Goal: Task Accomplishment & Management: Manage account settings

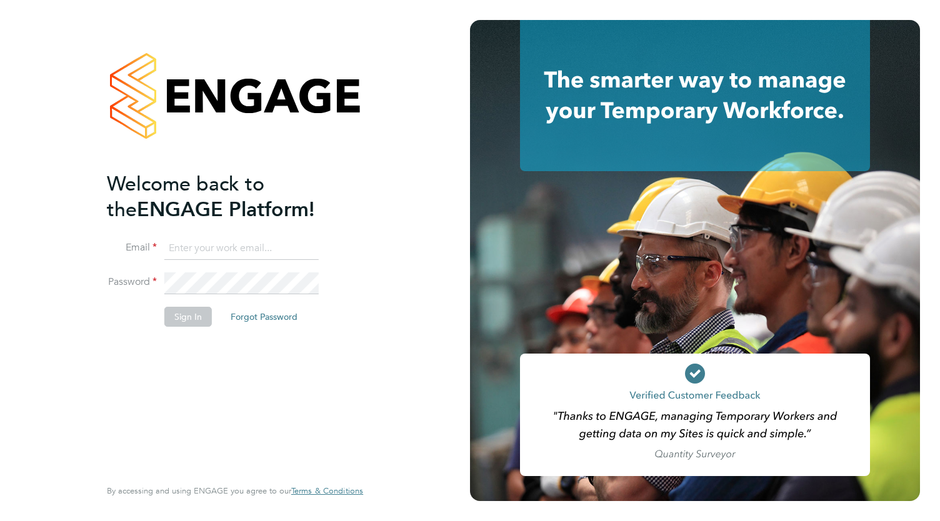
type input "[EMAIL_ADDRESS][DOMAIN_NAME]"
click at [191, 318] on button "Sign In" at bounding box center [188, 317] width 48 height 20
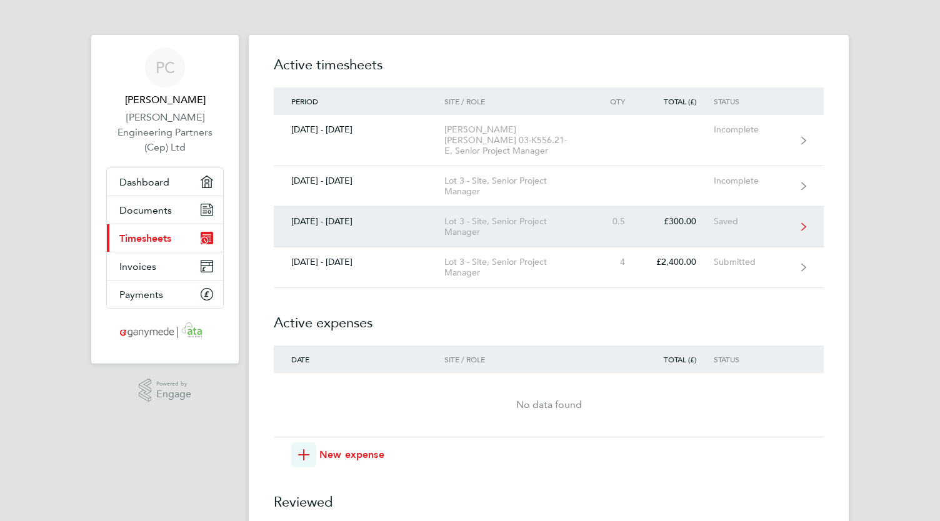
click at [491, 217] on div "Lot 3 - Site, Senior Project Manager" at bounding box center [515, 226] width 143 height 21
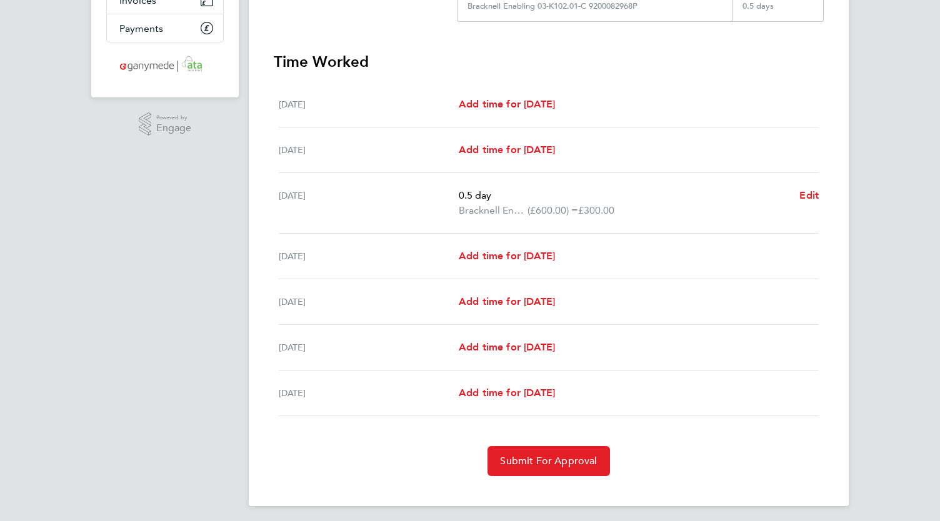
scroll to position [269, 0]
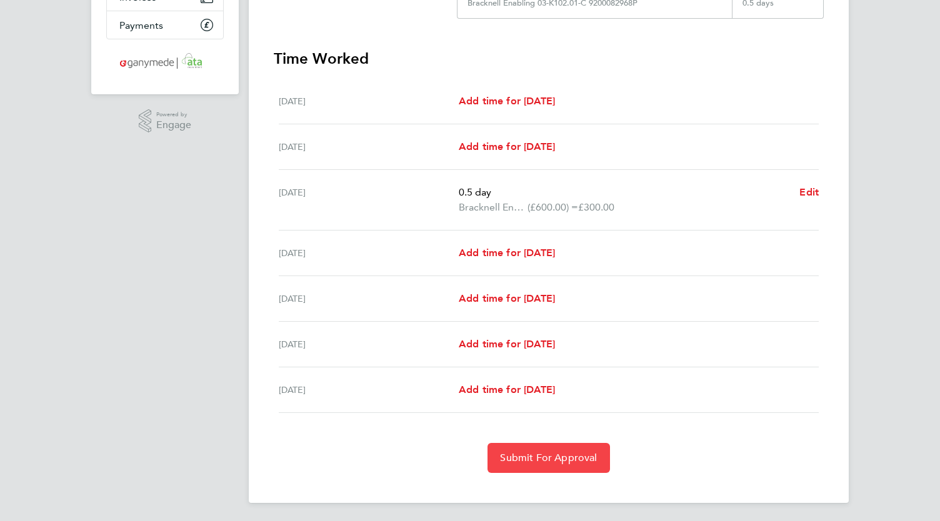
click at [573, 454] on span "Submit For Approval" at bounding box center [548, 458] width 97 height 13
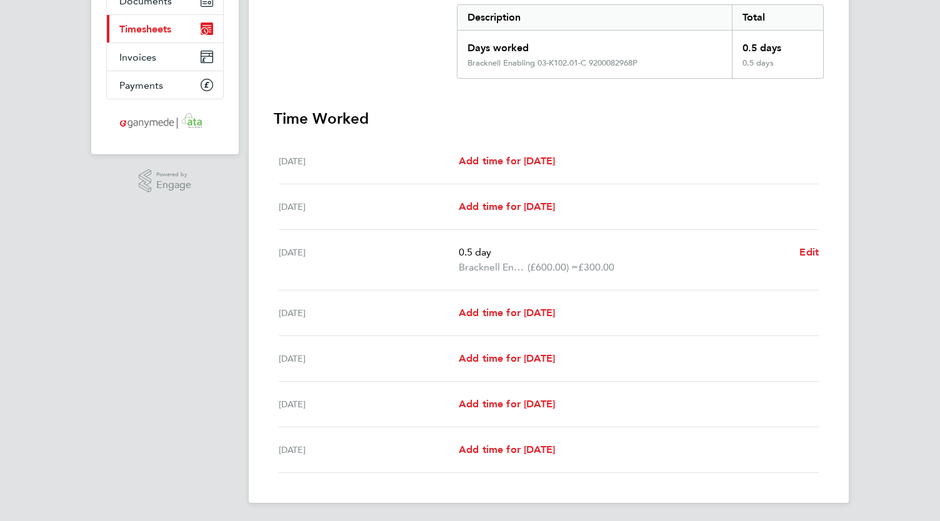
scroll to position [0, 0]
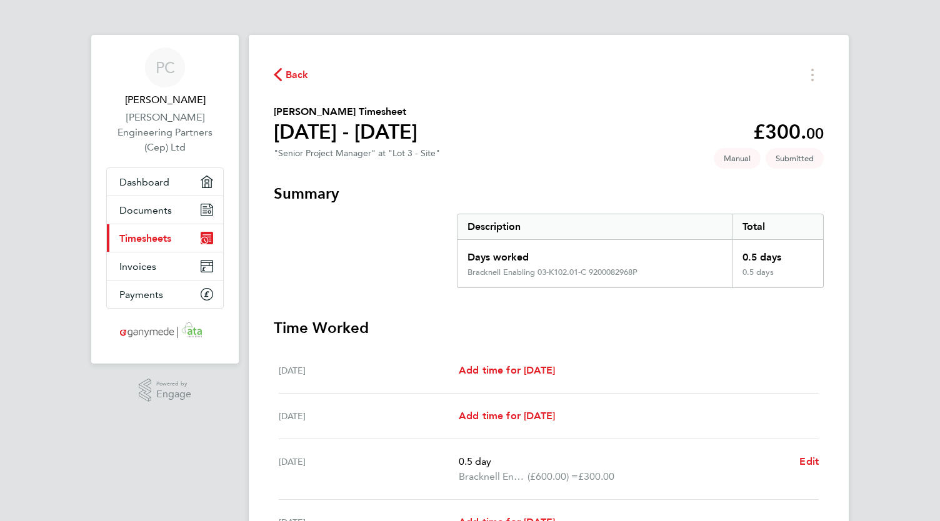
click at [526, 71] on div "Back" at bounding box center [549, 74] width 550 height 19
click at [295, 77] on span "Back" at bounding box center [297, 75] width 23 height 15
